Goal: Task Accomplishment & Management: Complete application form

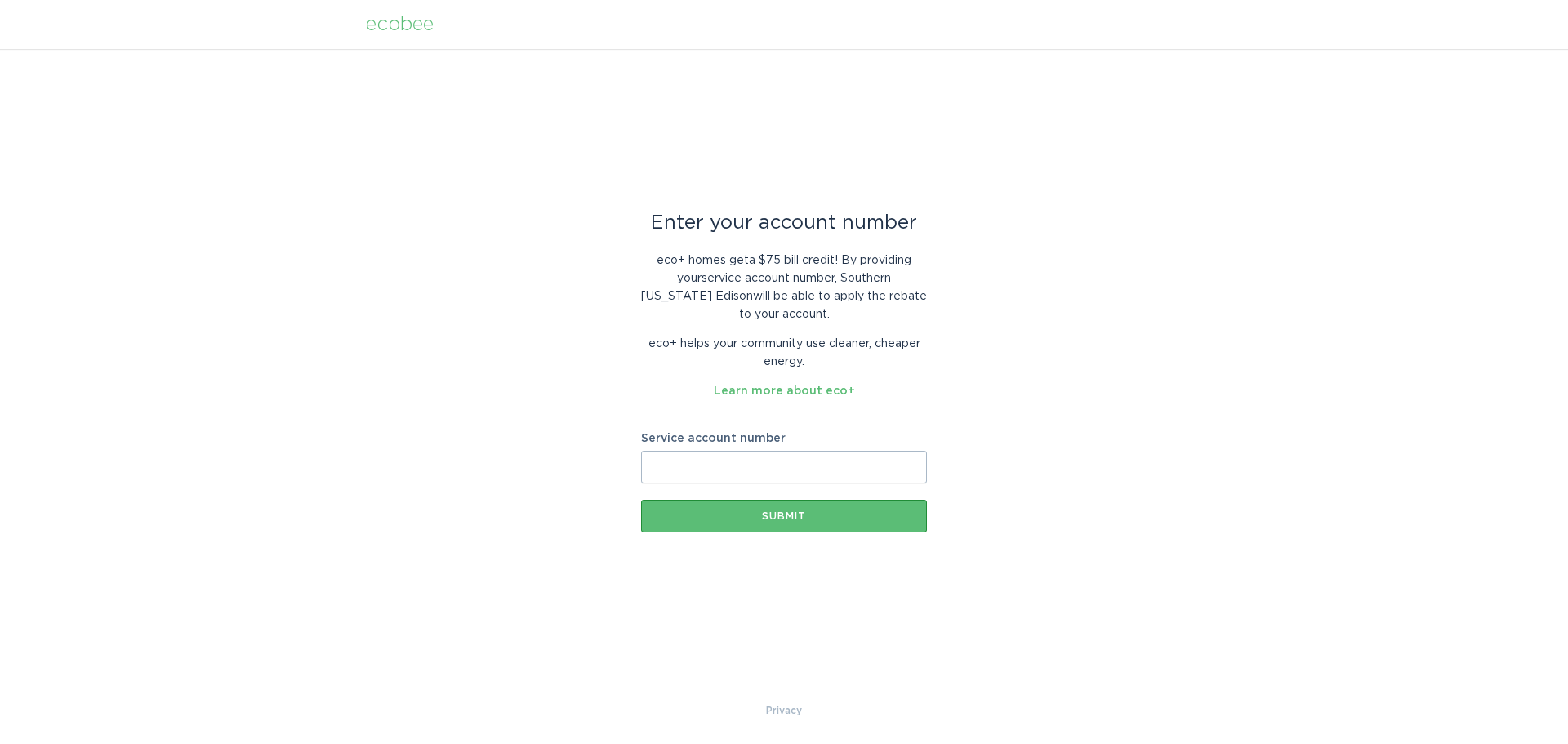
click at [697, 425] on div "Enter your account number eco+ homes get a $75 bill credit ! By providing your …" at bounding box center [784, 373] width 285 height 318
click at [704, 445] on div "Service account number" at bounding box center [784, 458] width 285 height 51
click at [703, 466] on input "Service account number" at bounding box center [784, 467] width 285 height 33
type input "701004625812"
click at [641, 500] on button "Submit" at bounding box center [784, 516] width 285 height 33
